Goal: Obtain resource: Download file/media

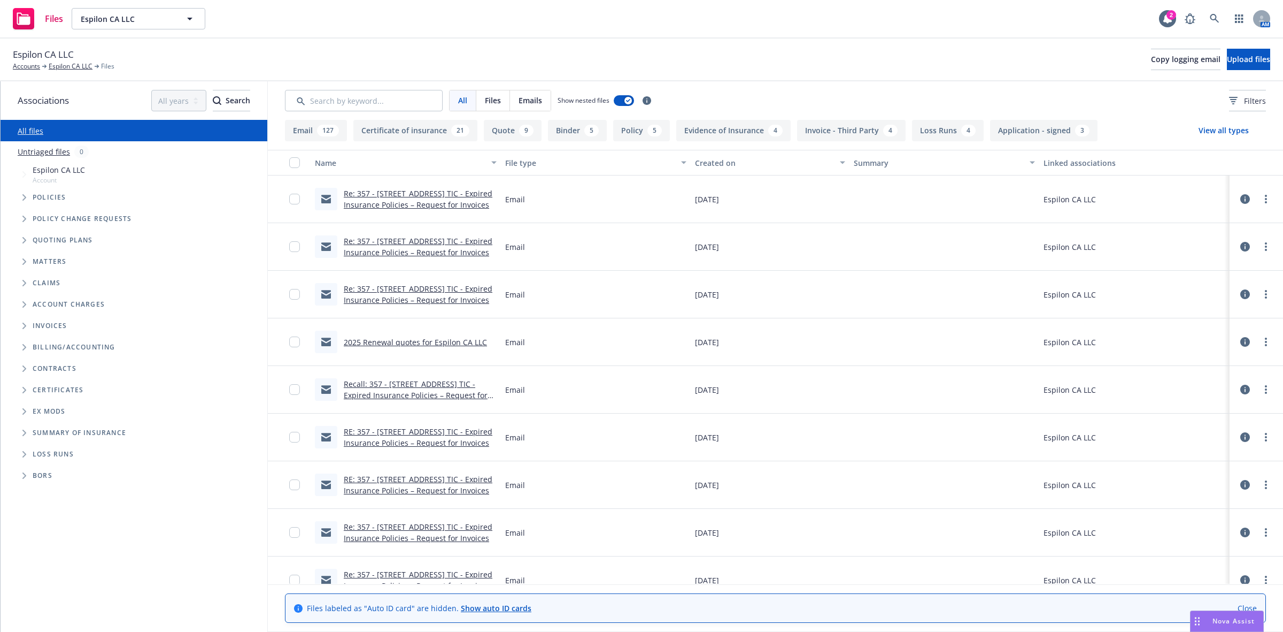
click at [27, 196] on span "Tree Example" at bounding box center [24, 197] width 17 height 17
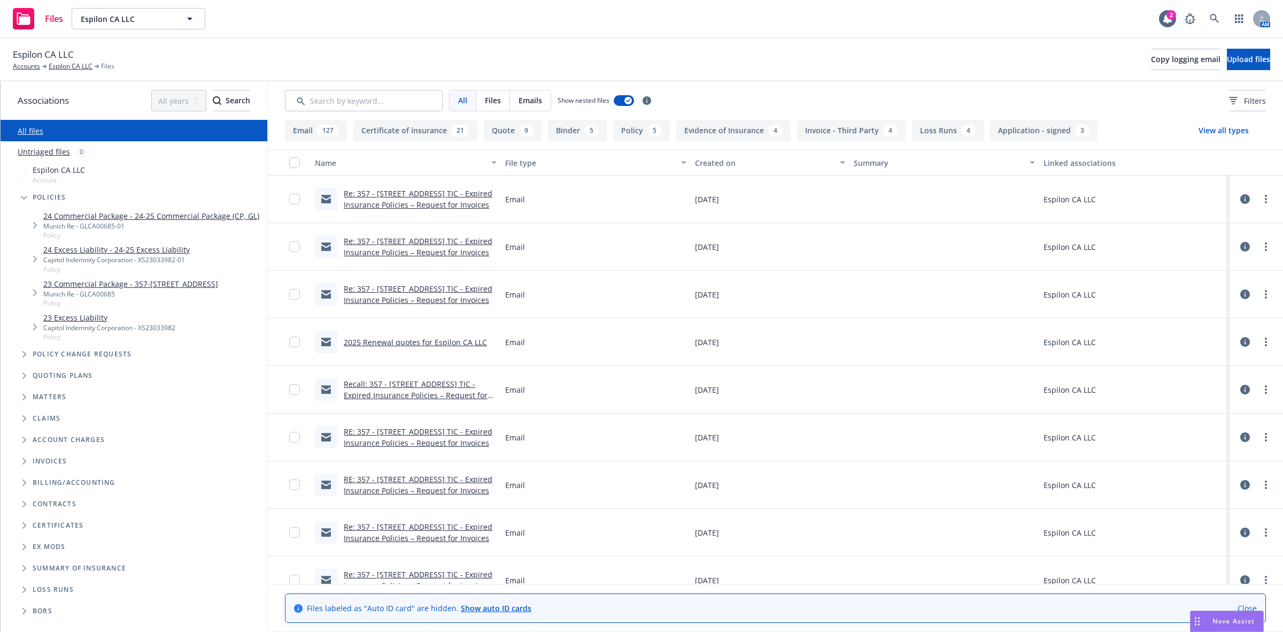
click at [21, 384] on span "Tree Example" at bounding box center [24, 375] width 17 height 17
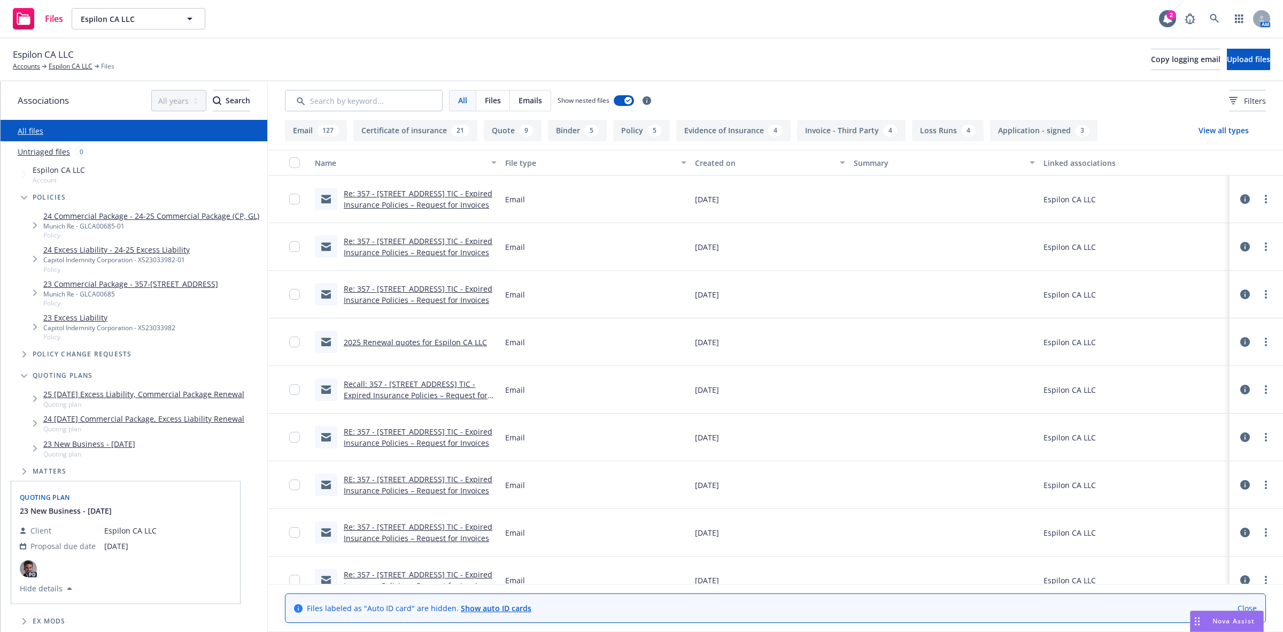
click at [111, 424] on link "24 [DATE] Commercial Package, Excess Liability Renewal" at bounding box center [143, 418] width 201 height 11
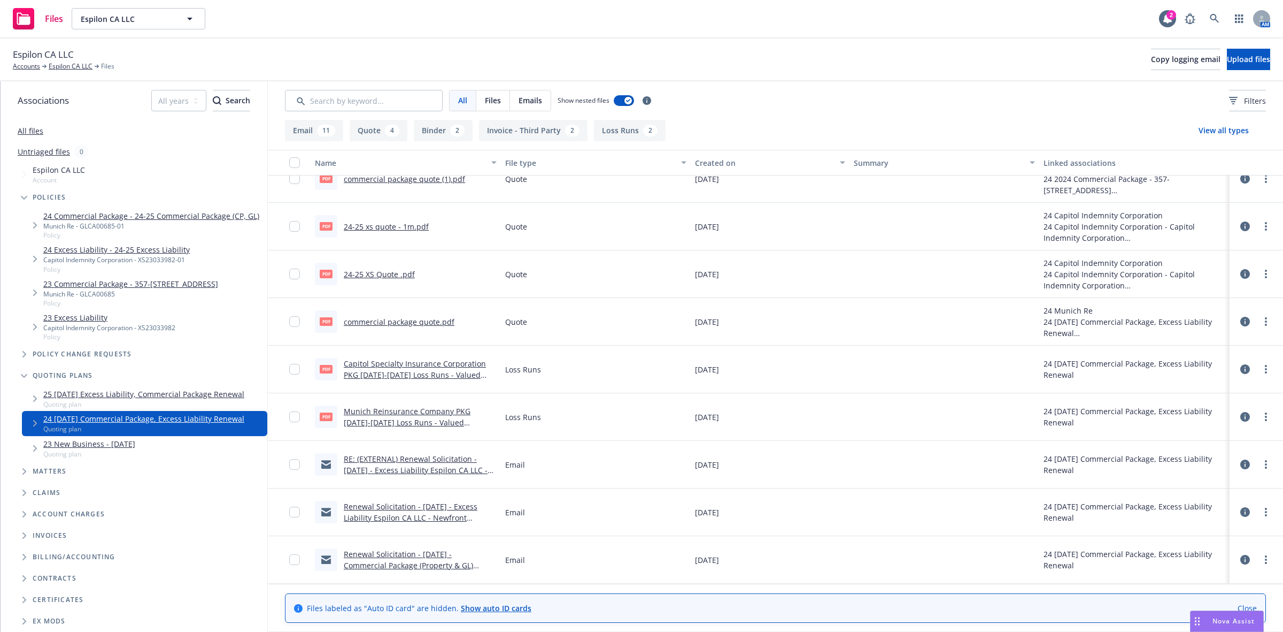
scroll to position [520, 0]
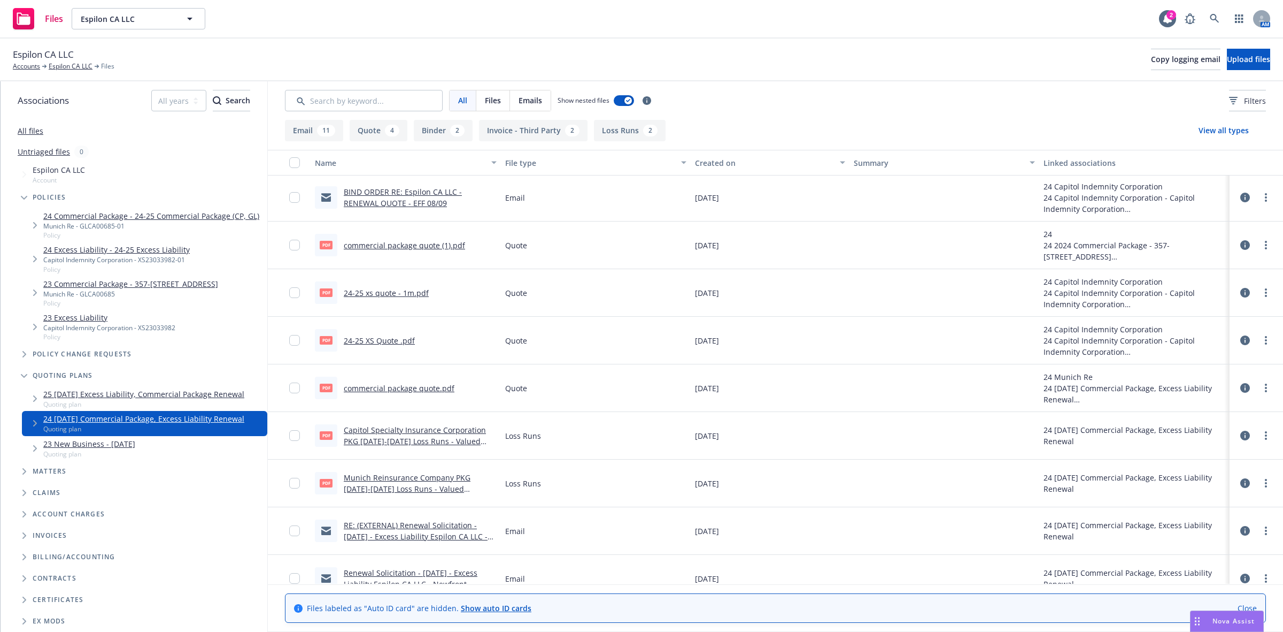
click at [412, 247] on link "commercial package quote (1).pdf" at bounding box center [404, 245] width 121 height 10
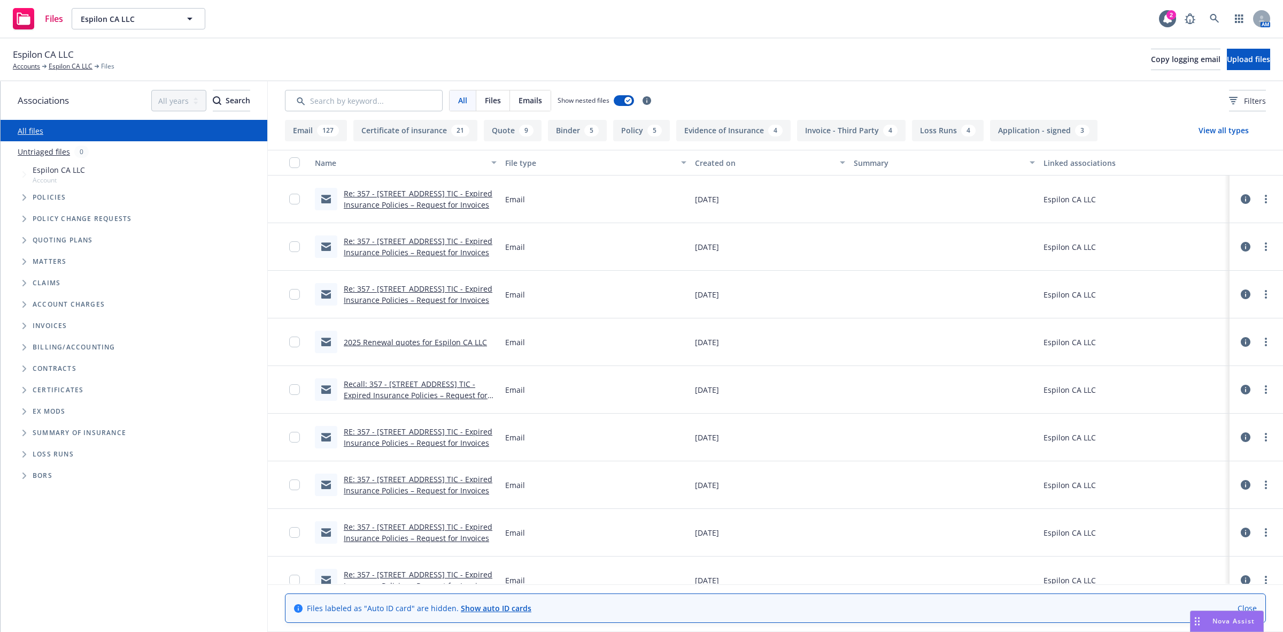
click at [20, 241] on span "Tree Example" at bounding box center [24, 240] width 17 height 17
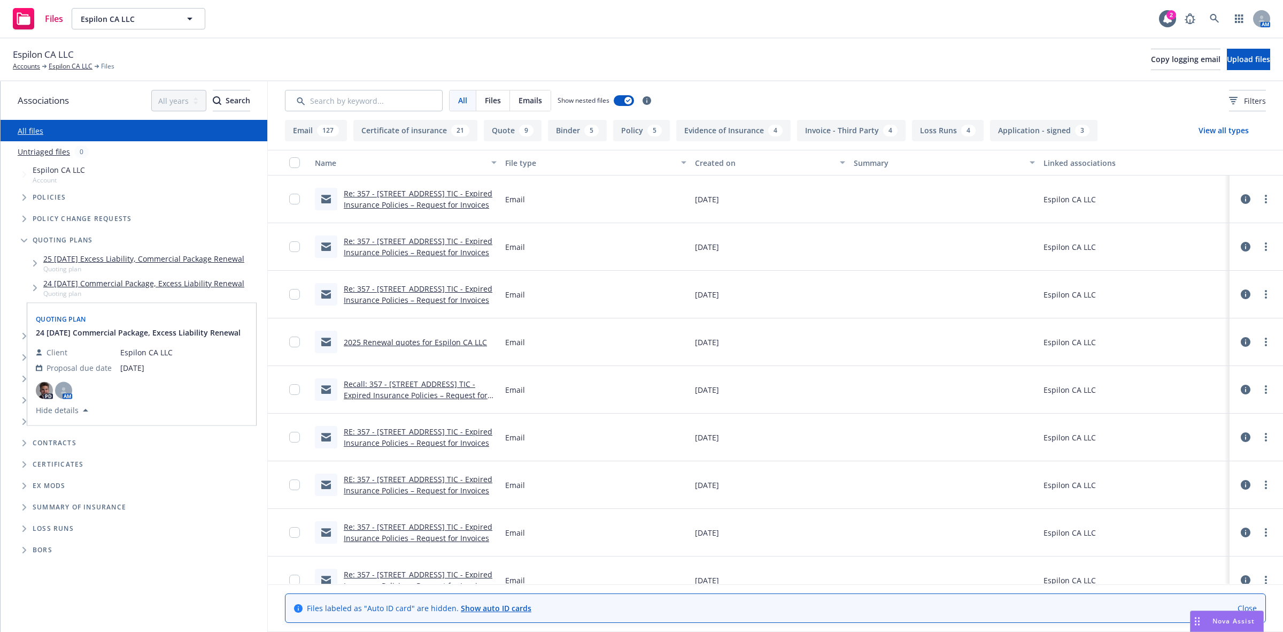
click at [137, 281] on link "24 [DATE] Commercial Package, Excess Liability Renewal" at bounding box center [143, 283] width 201 height 11
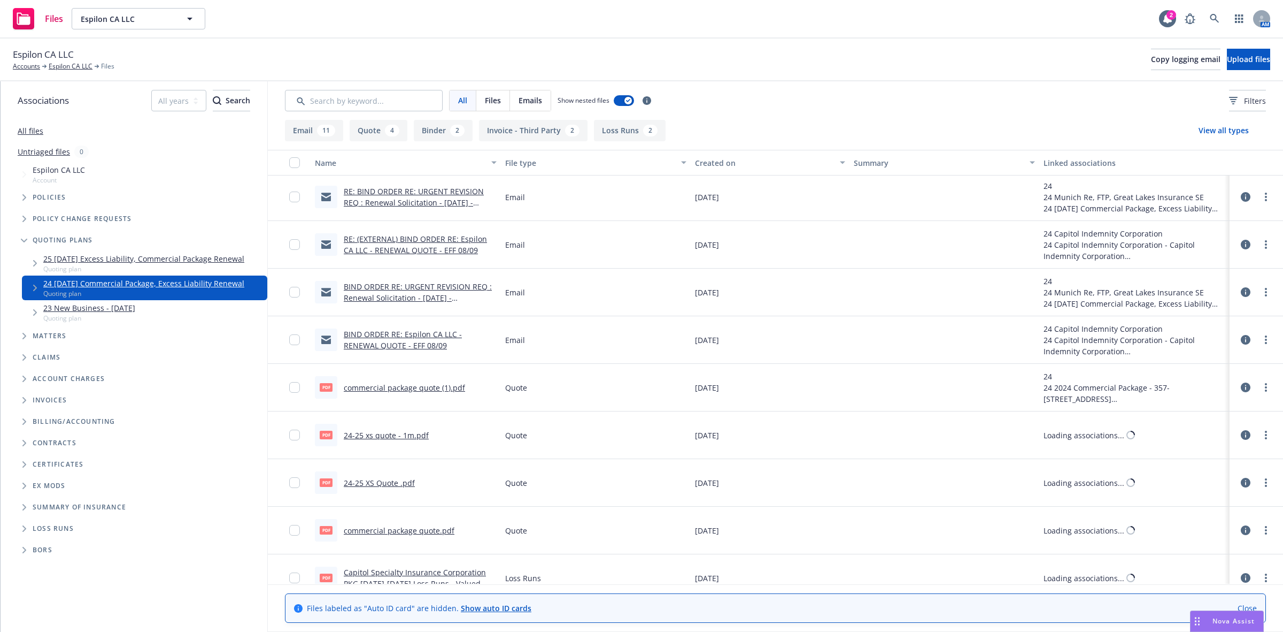
scroll to position [468, 0]
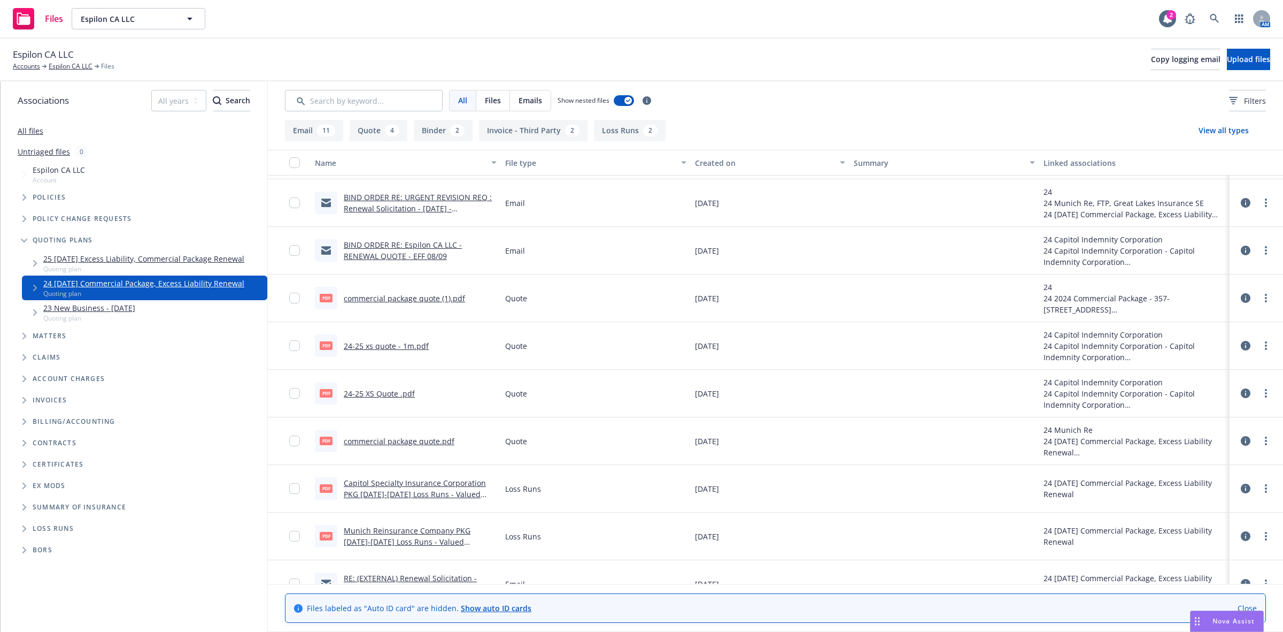
click at [379, 347] on link "24-25 xs quote - 1m.pdf" at bounding box center [386, 346] width 85 height 10
